Goal: Obtain resource: Download file/media

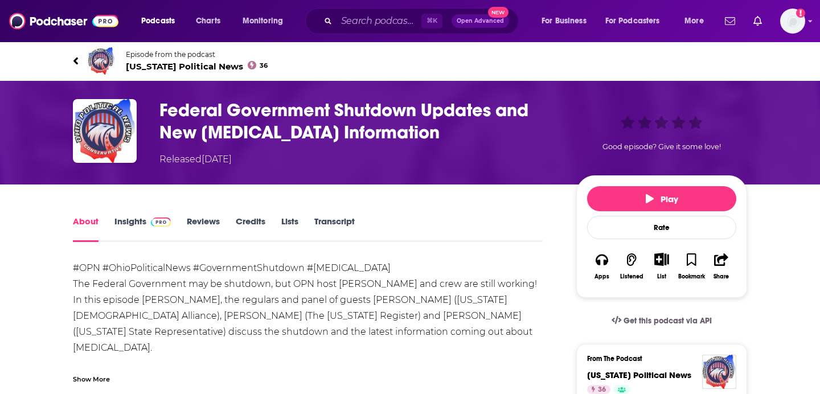
click at [340, 222] on link "Transcript" at bounding box center [334, 229] width 40 height 26
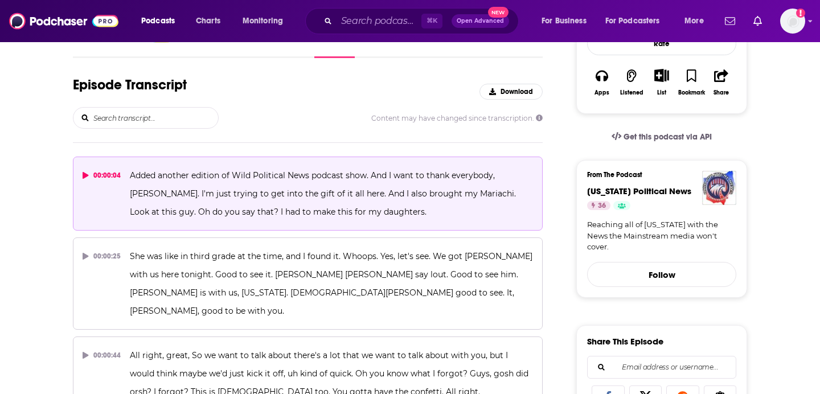
scroll to position [26546, 0]
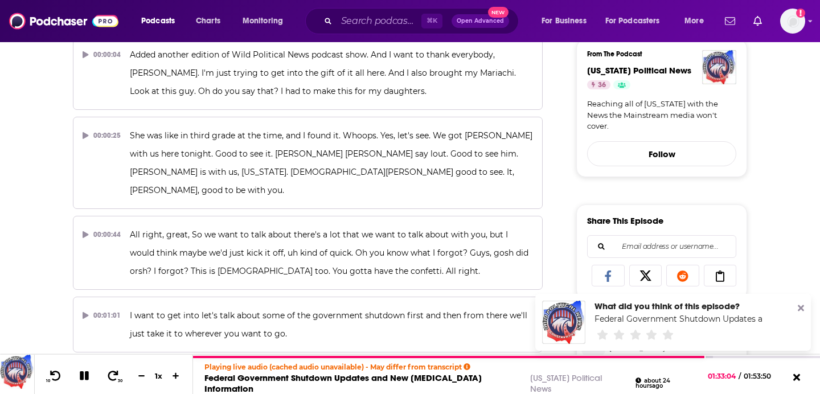
scroll to position [467, 0]
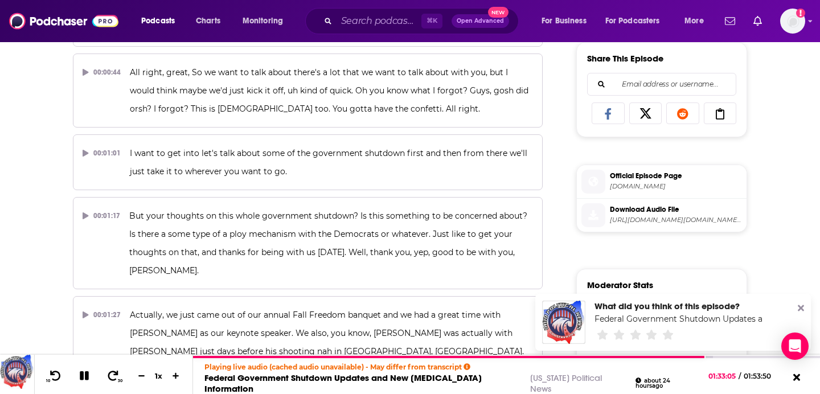
click at [630, 171] on span "Official Episode Page" at bounding box center [676, 176] width 132 height 10
click at [668, 216] on span "[URL][DOMAIN_NAME][DOMAIN_NAME][MEDICAL_DATA]" at bounding box center [676, 220] width 132 height 9
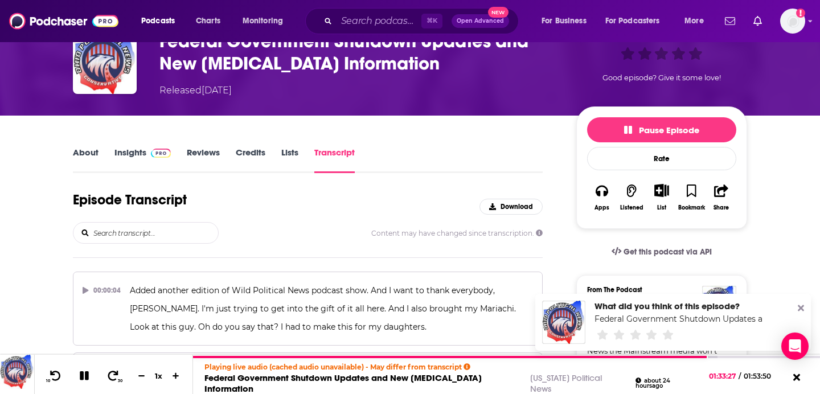
scroll to position [0, 0]
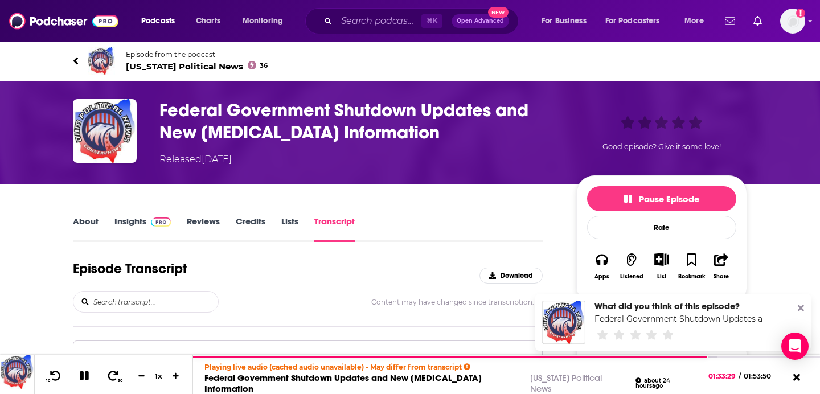
click at [391, 132] on h3 "Federal Government Shutdown Updates and New [MEDICAL_DATA] Information" at bounding box center [358, 121] width 399 height 44
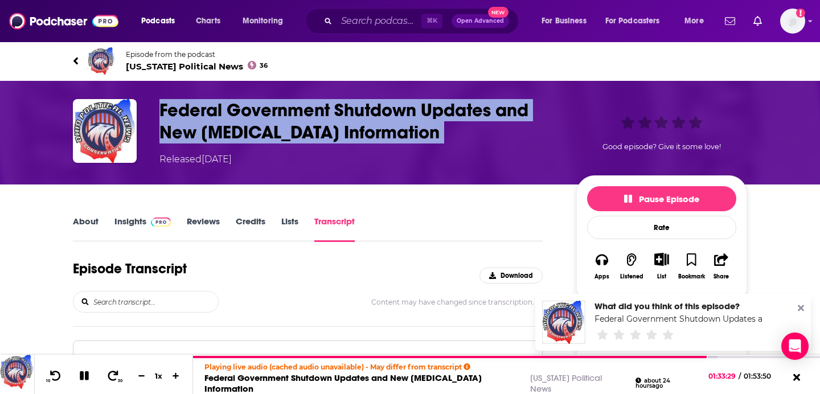
click at [391, 132] on h3 "Federal Government Shutdown Updates and New [MEDICAL_DATA] Information" at bounding box center [358, 121] width 399 height 44
copy h3 "Federal Government Shutdown Updates and New [MEDICAL_DATA] Information"
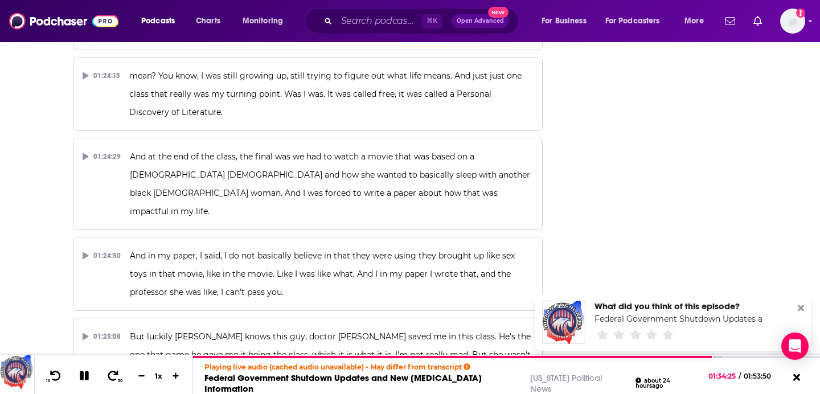
scroll to position [26546, 0]
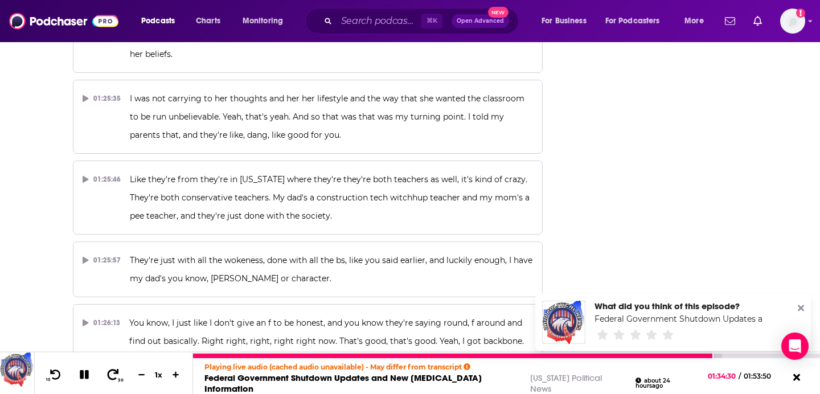
click at [117, 380] on icon at bounding box center [113, 374] width 14 height 11
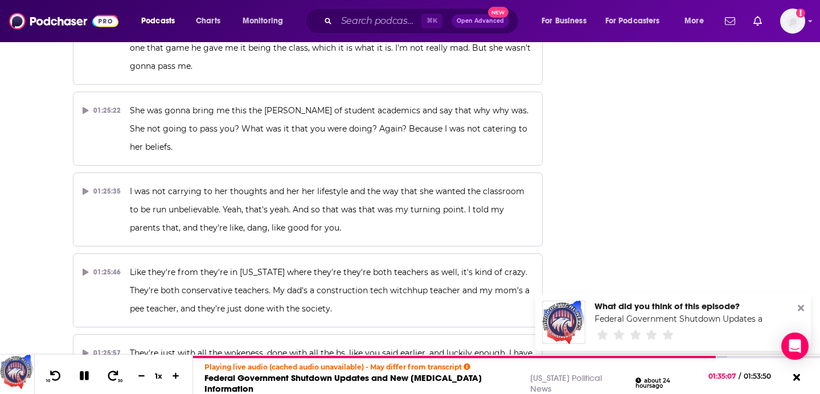
scroll to position [26565, 0]
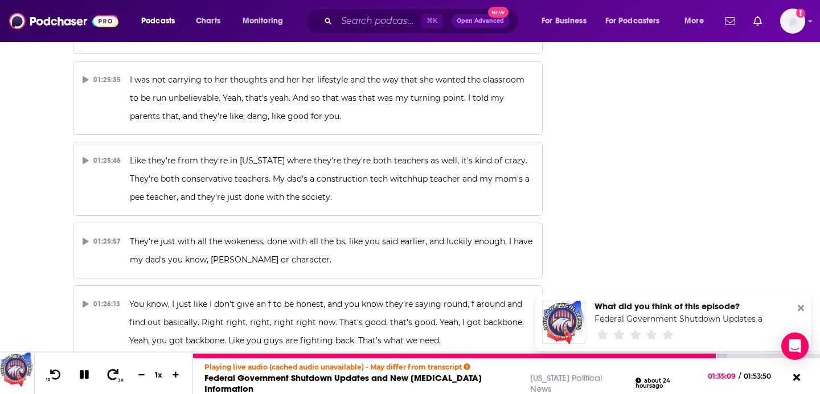
click at [117, 381] on button "30" at bounding box center [113, 375] width 23 height 16
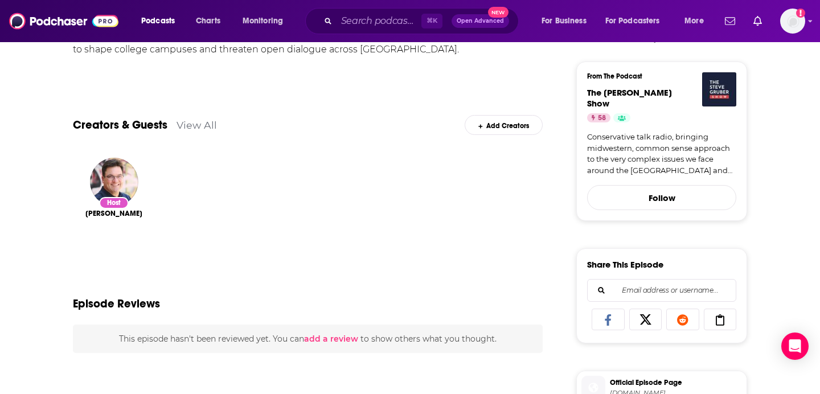
scroll to position [394, 0]
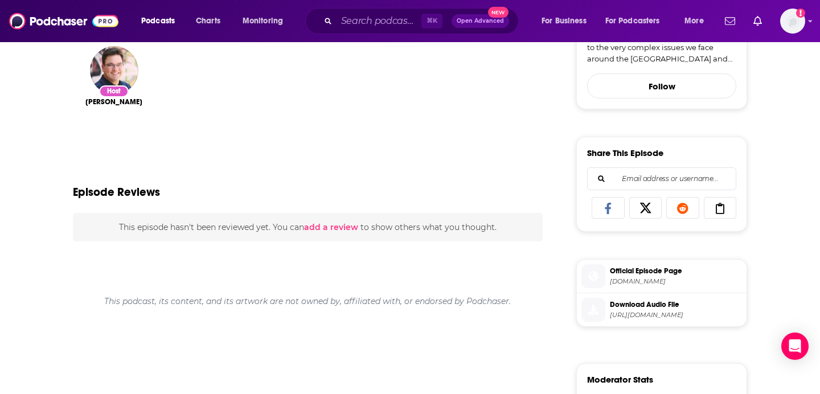
click at [635, 299] on span "Download Audio File" at bounding box center [676, 304] width 132 height 10
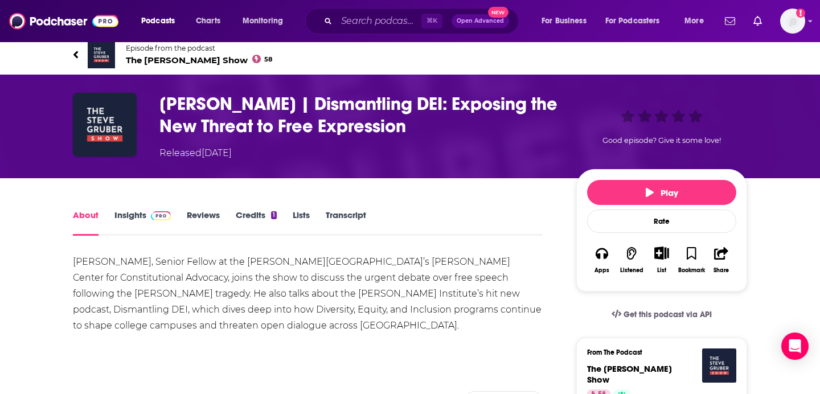
scroll to position [0, 0]
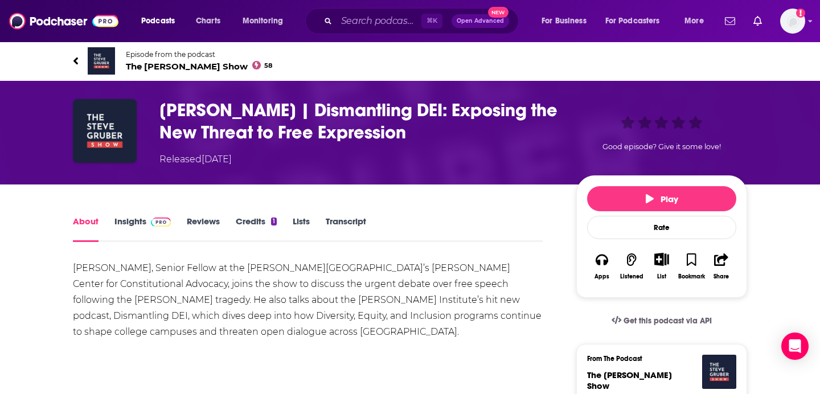
click at [339, 219] on link "Transcript" at bounding box center [346, 229] width 40 height 26
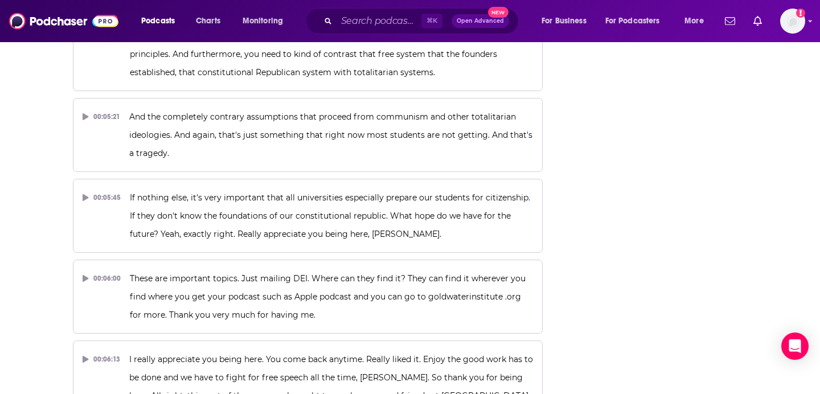
scroll to position [530, 0]
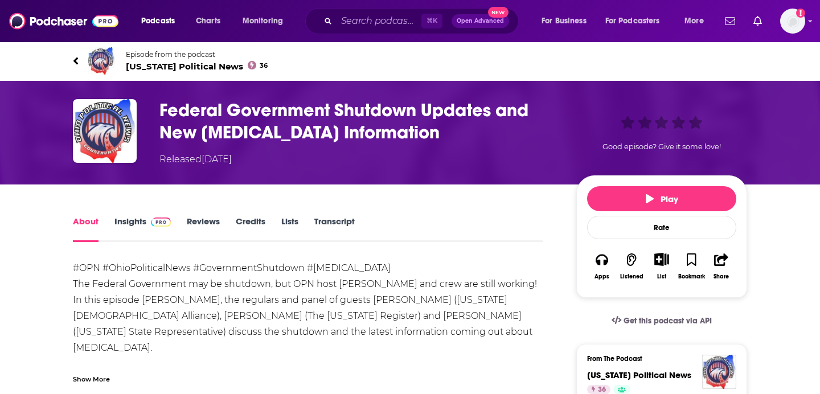
drag, startPoint x: 336, startPoint y: 221, endPoint x: 338, endPoint y: 195, distance: 26.8
click at [336, 221] on link "Transcript" at bounding box center [334, 229] width 40 height 26
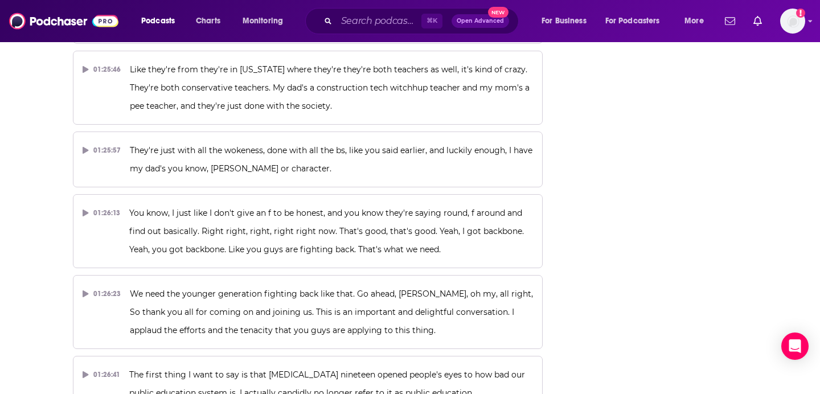
scroll to position [26652, 0]
